Goal: Task Accomplishment & Management: Manage account settings

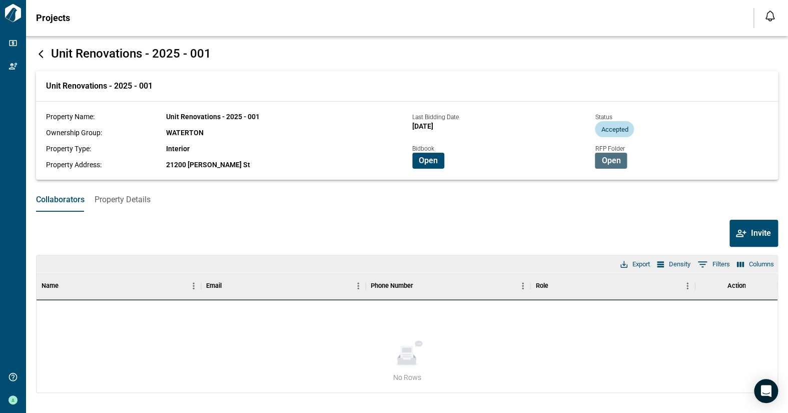
click at [610, 159] on span "Open" at bounding box center [611, 161] width 19 height 10
click at [610, 161] on span "Open" at bounding box center [611, 161] width 19 height 10
